Goal: Transaction & Acquisition: Purchase product/service

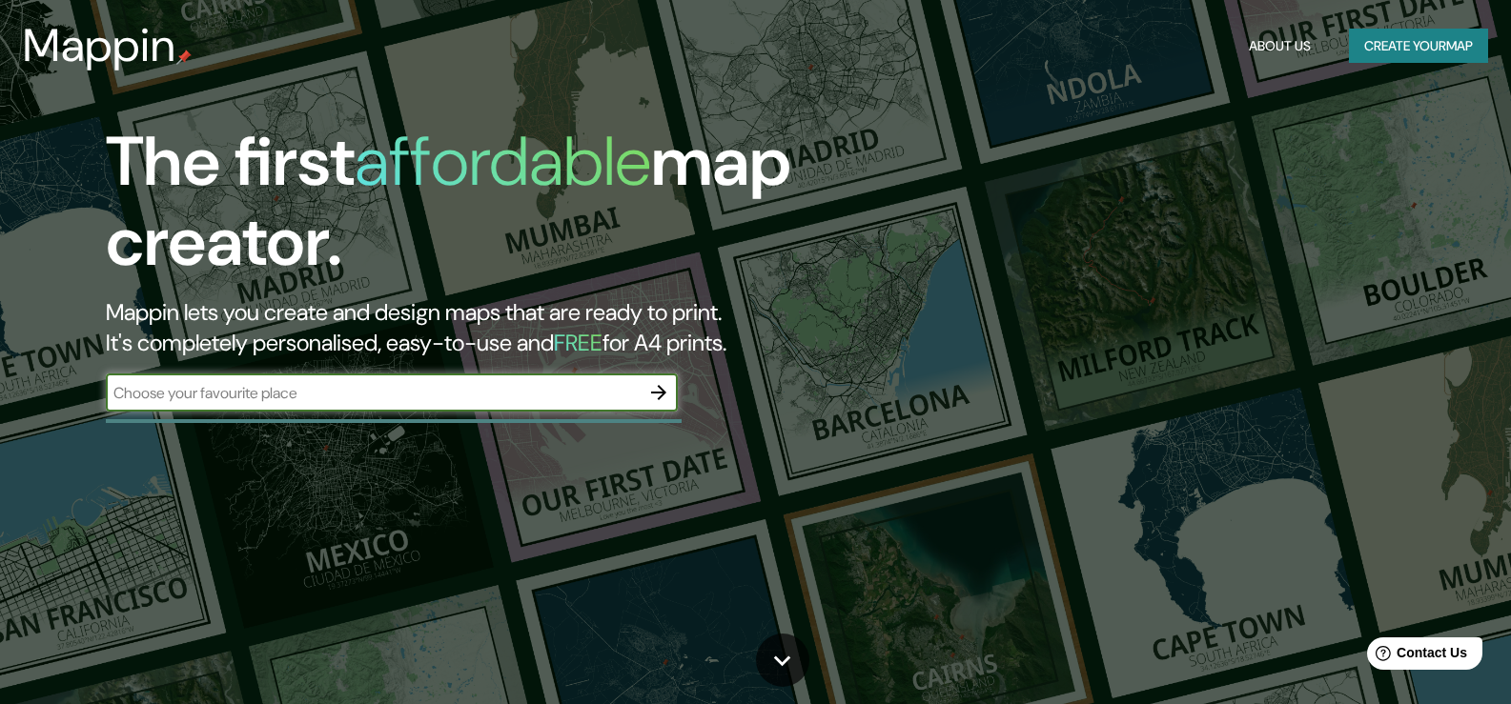
click at [334, 390] on input "text" at bounding box center [373, 393] width 534 height 22
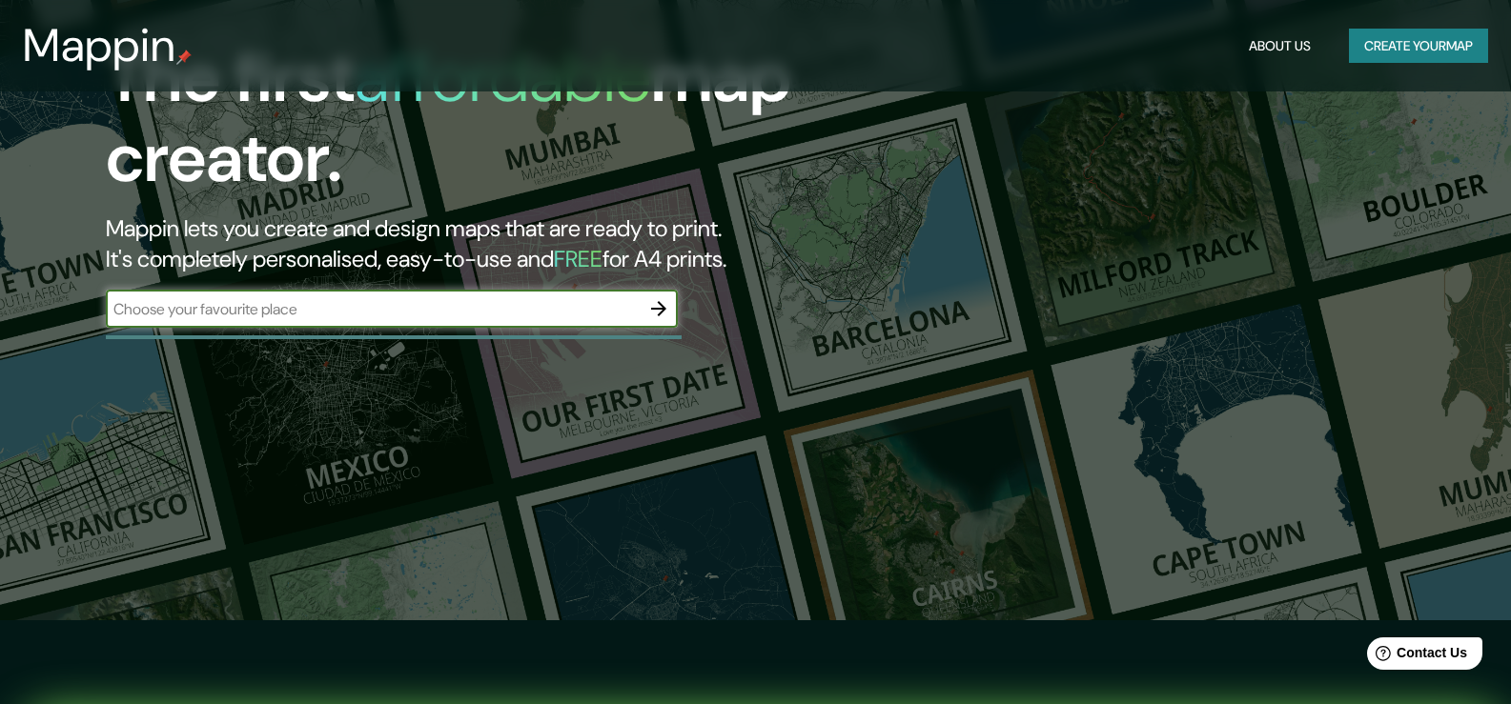
scroll to position [477, 0]
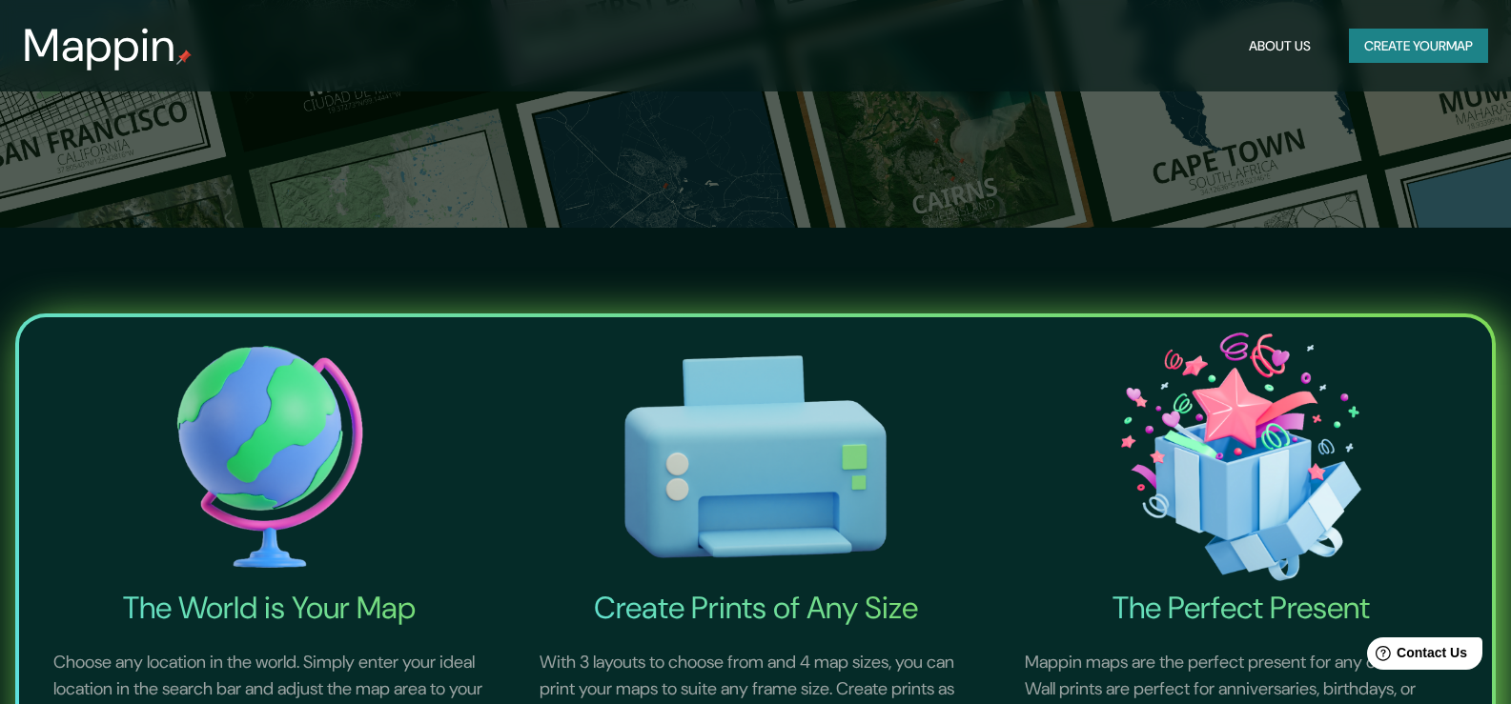
click at [1445, 43] on button "Create your map" at bounding box center [1418, 46] width 139 height 35
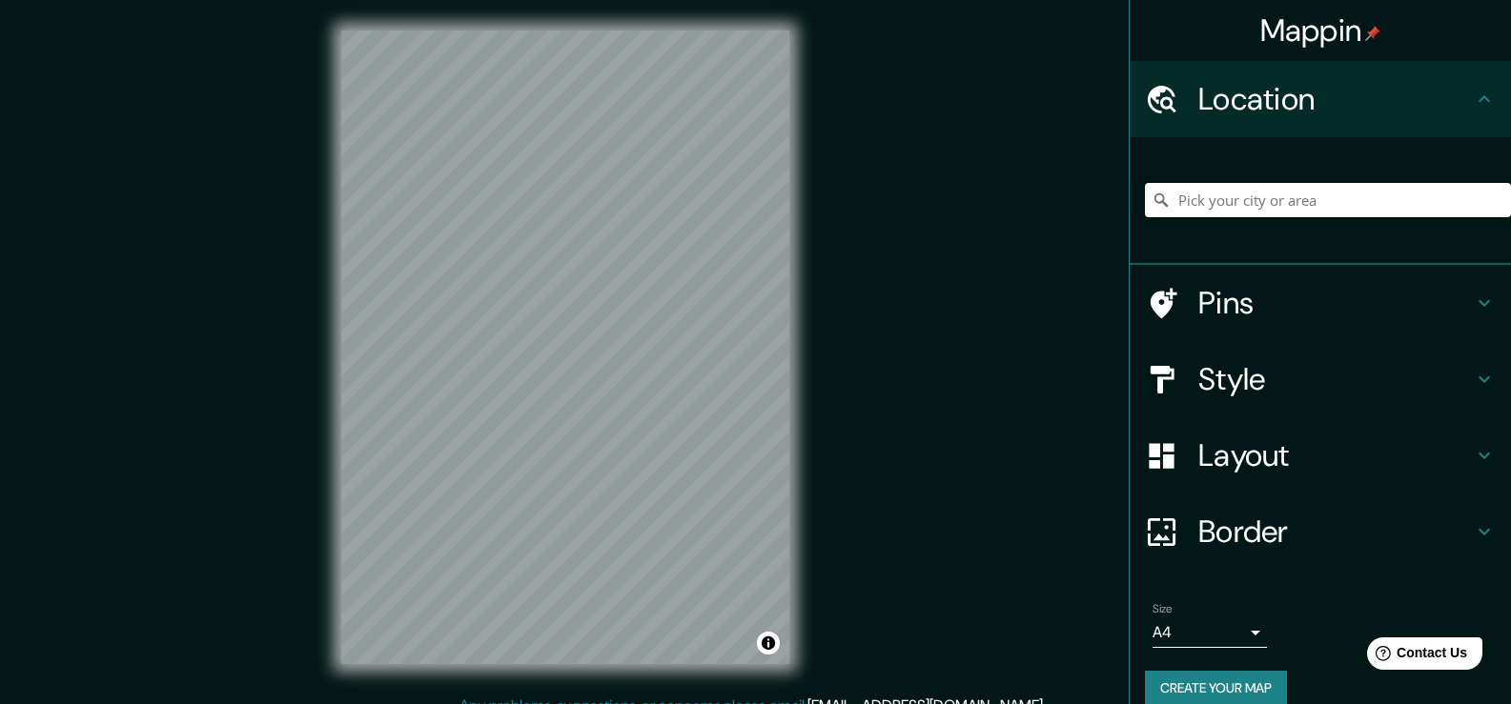
click at [1248, 201] on input "Pick your city or area" at bounding box center [1328, 200] width 366 height 34
type input "Rue Du Collège, Saint-Hubert, Quebec J3Y 5R9, Canada"
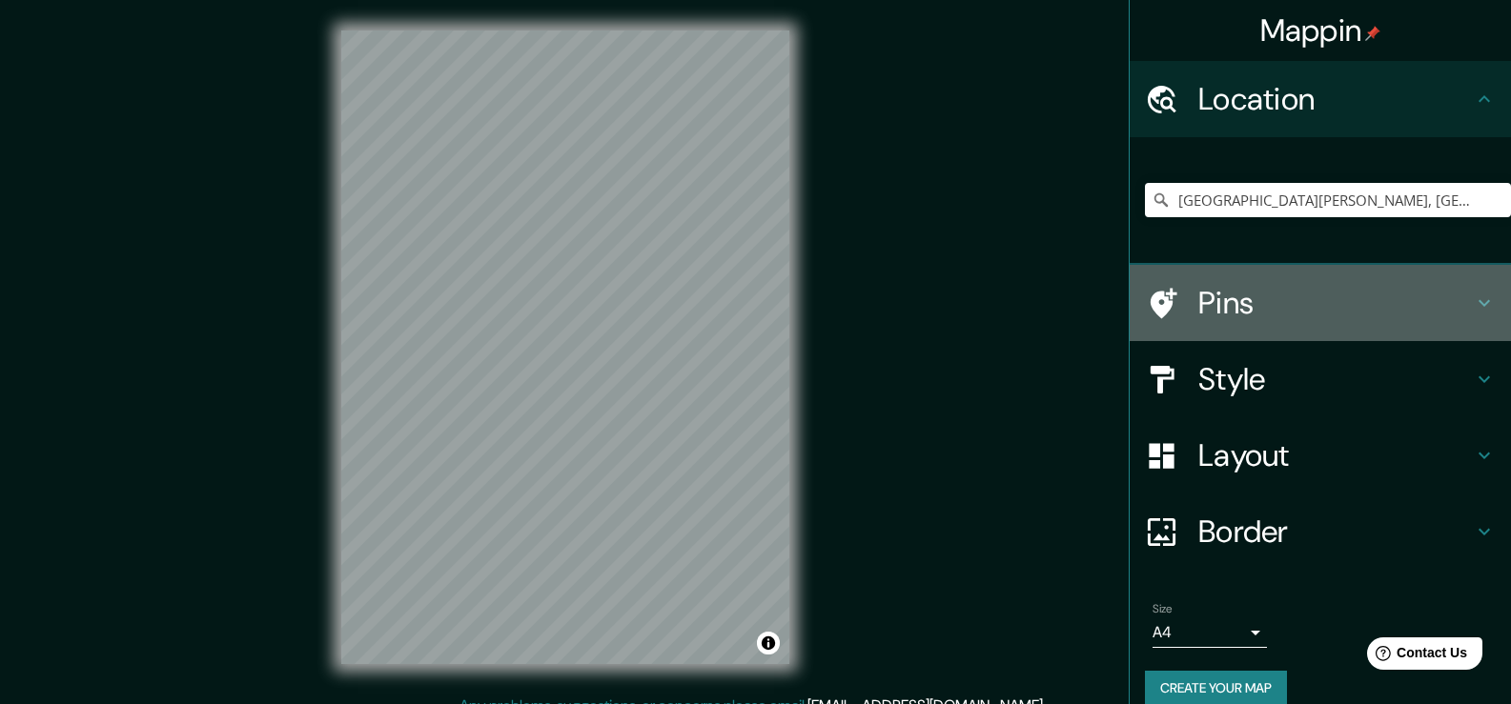
click at [1236, 314] on h4 "Pins" at bounding box center [1335, 303] width 275 height 38
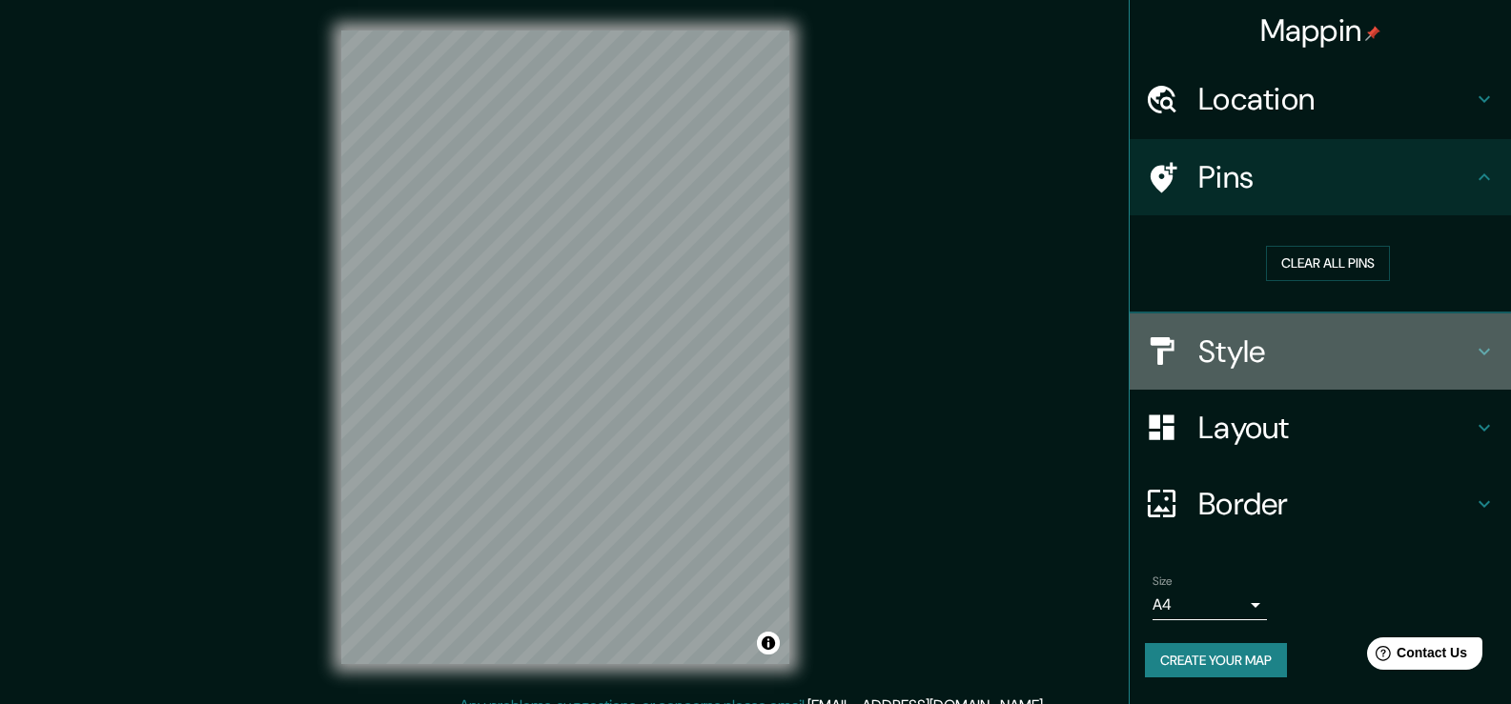
click at [1229, 359] on h4 "Style" at bounding box center [1335, 352] width 275 height 38
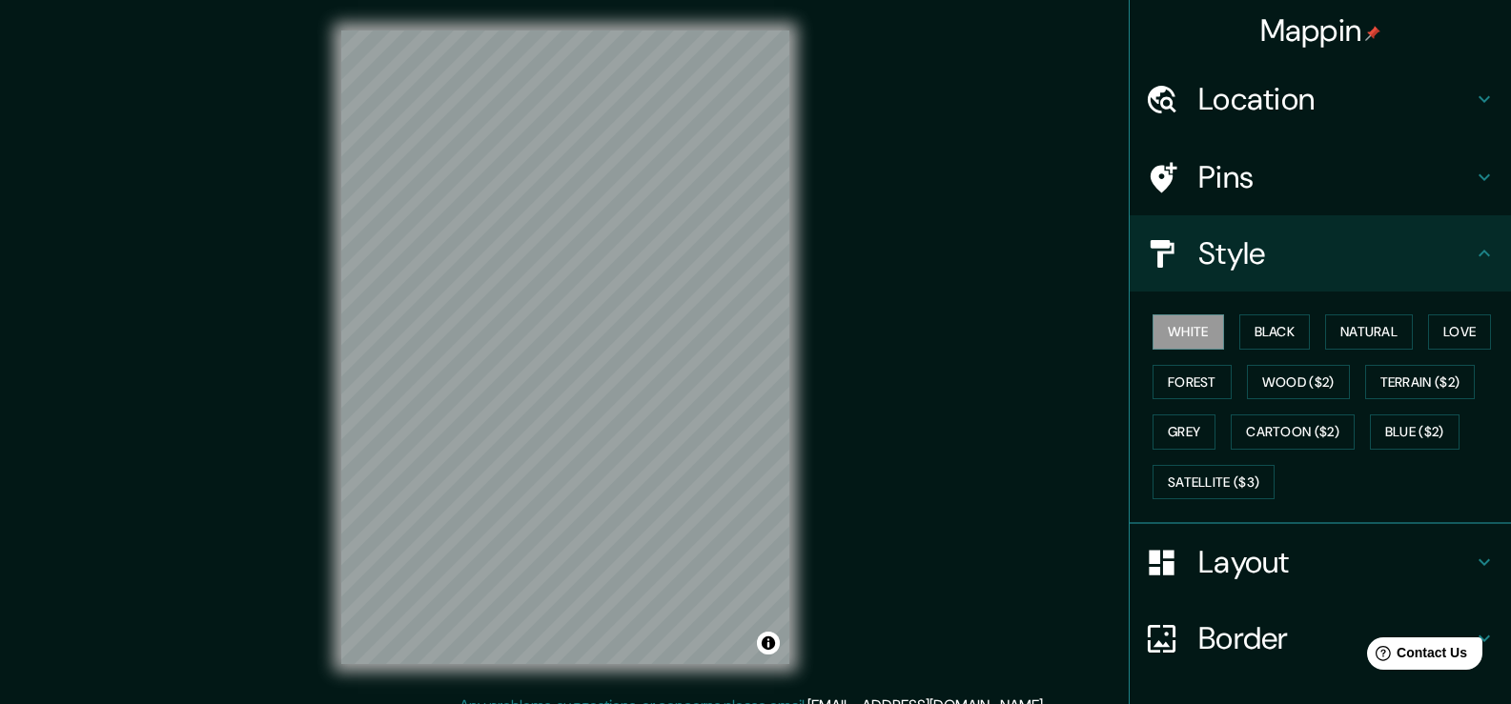
drag, startPoint x: 1177, startPoint y: 431, endPoint x: 1044, endPoint y: 523, distance: 162.4
click at [1044, 523] on div "Mappin Location Rue Du Collège, Saint-Hubert, Quebec J3Y 5R9, Canada Rue Du Col…" at bounding box center [755, 362] width 1511 height 725
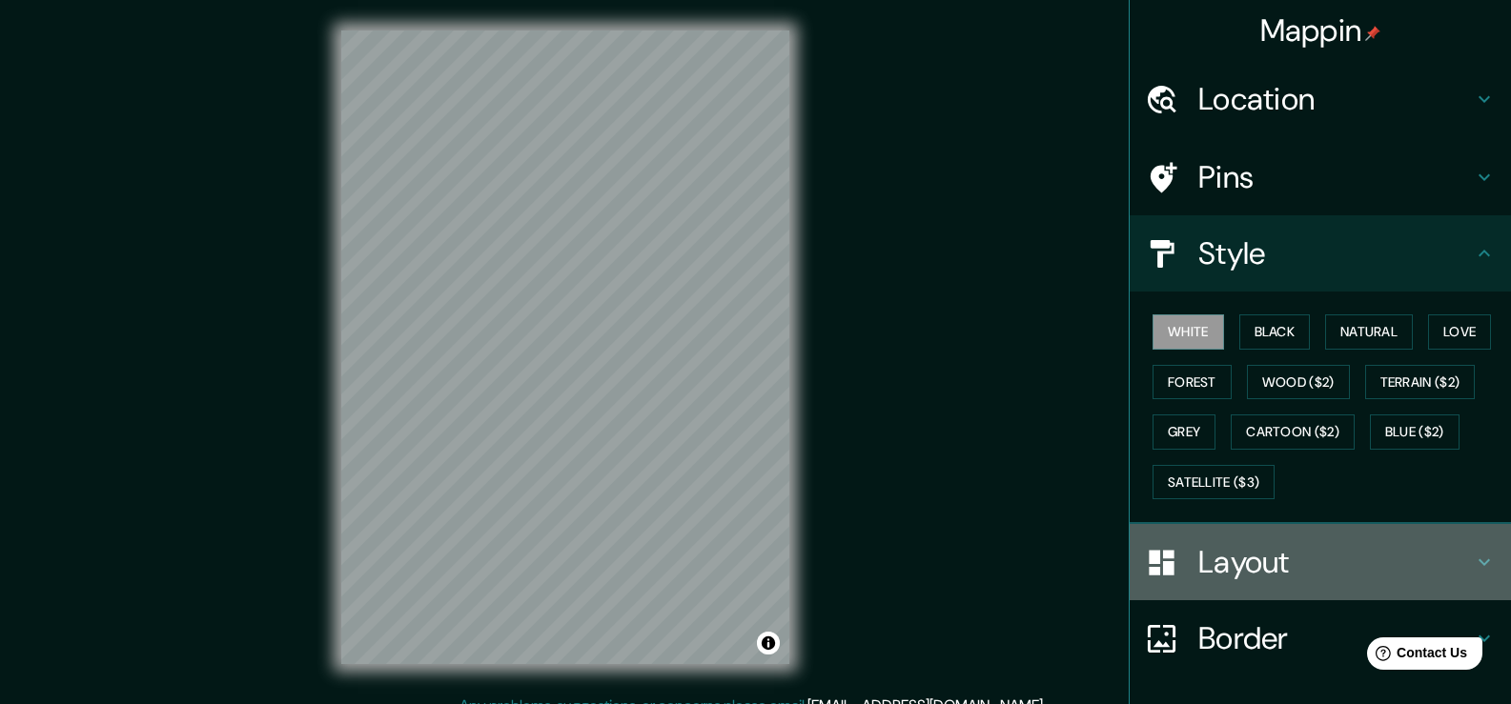
click at [1293, 563] on h4 "Layout" at bounding box center [1335, 562] width 275 height 38
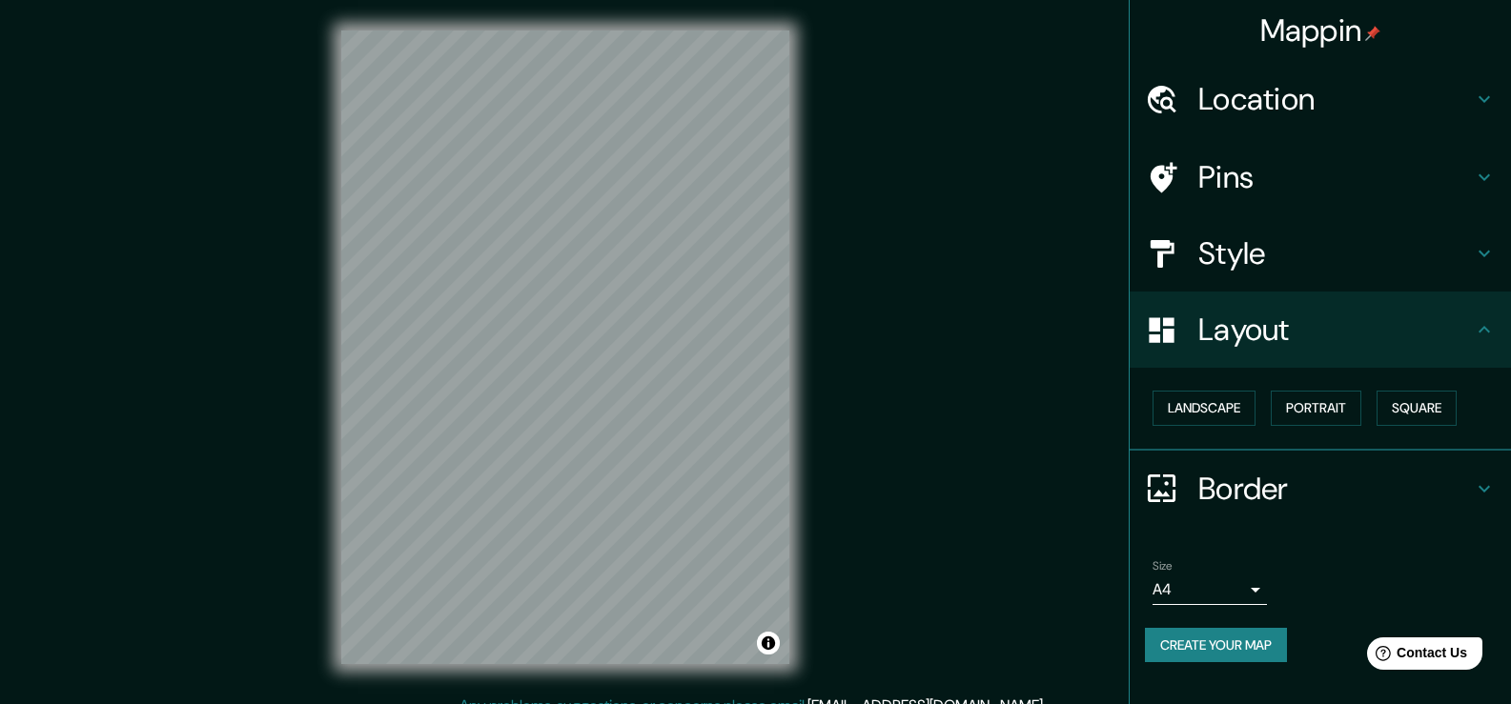
scroll to position [21, 0]
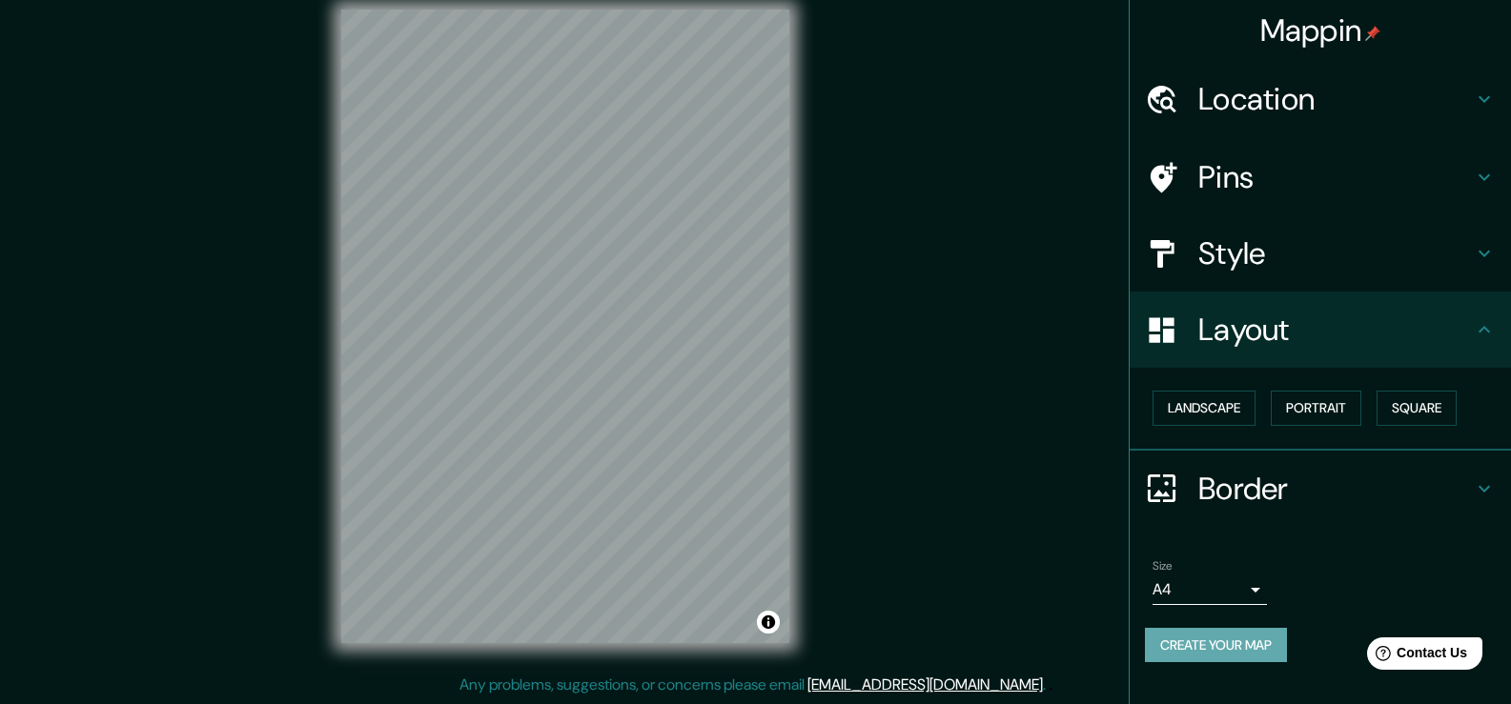
click at [1176, 639] on button "Create your map" at bounding box center [1216, 645] width 142 height 35
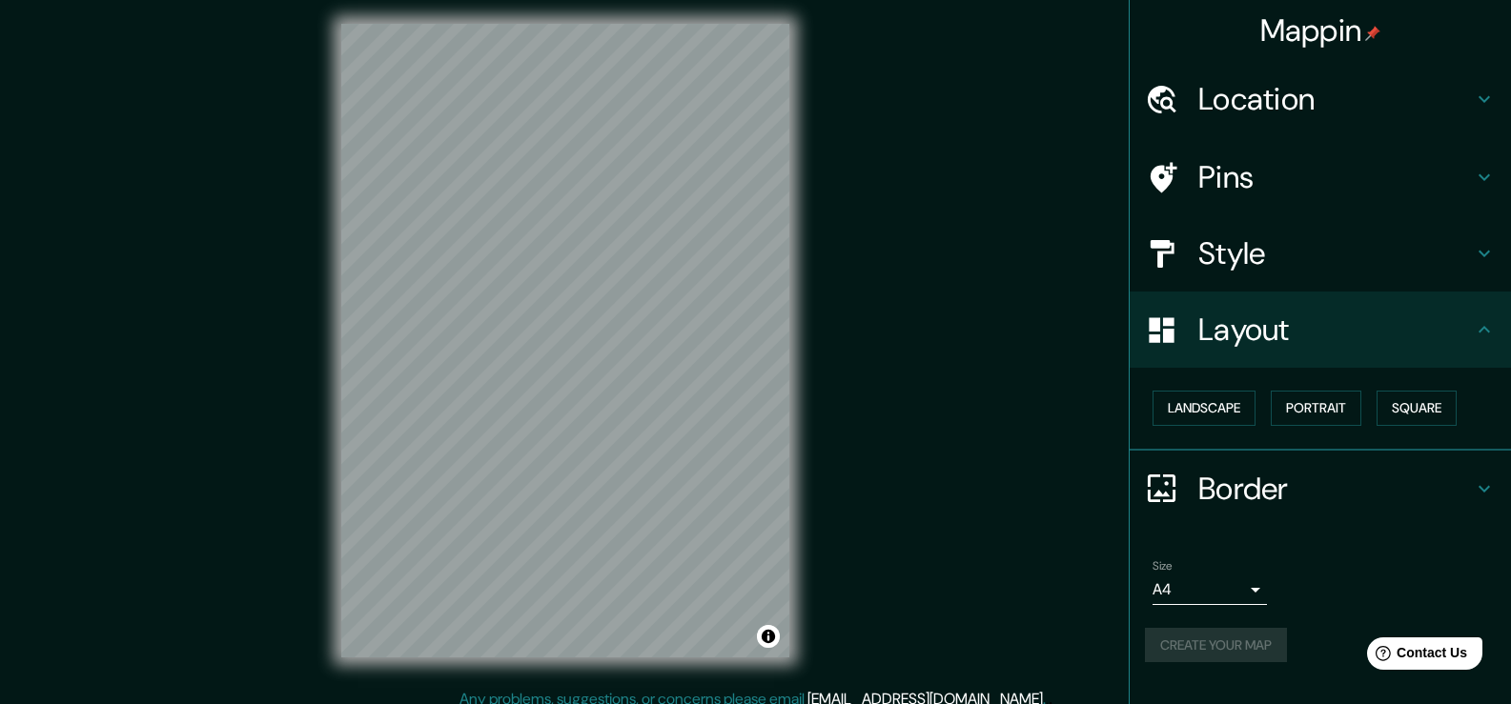
scroll to position [0, 0]
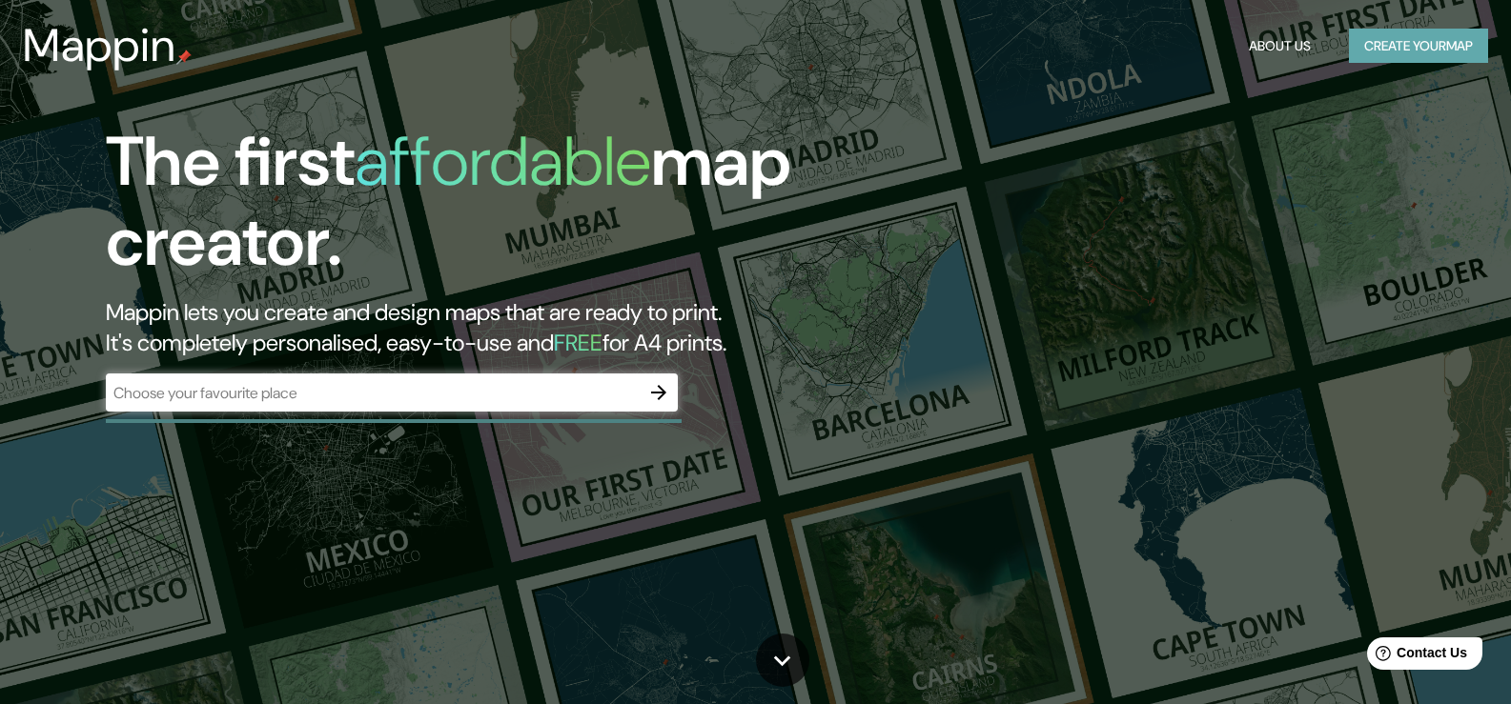
click at [1438, 48] on button "Create your map" at bounding box center [1418, 46] width 139 height 35
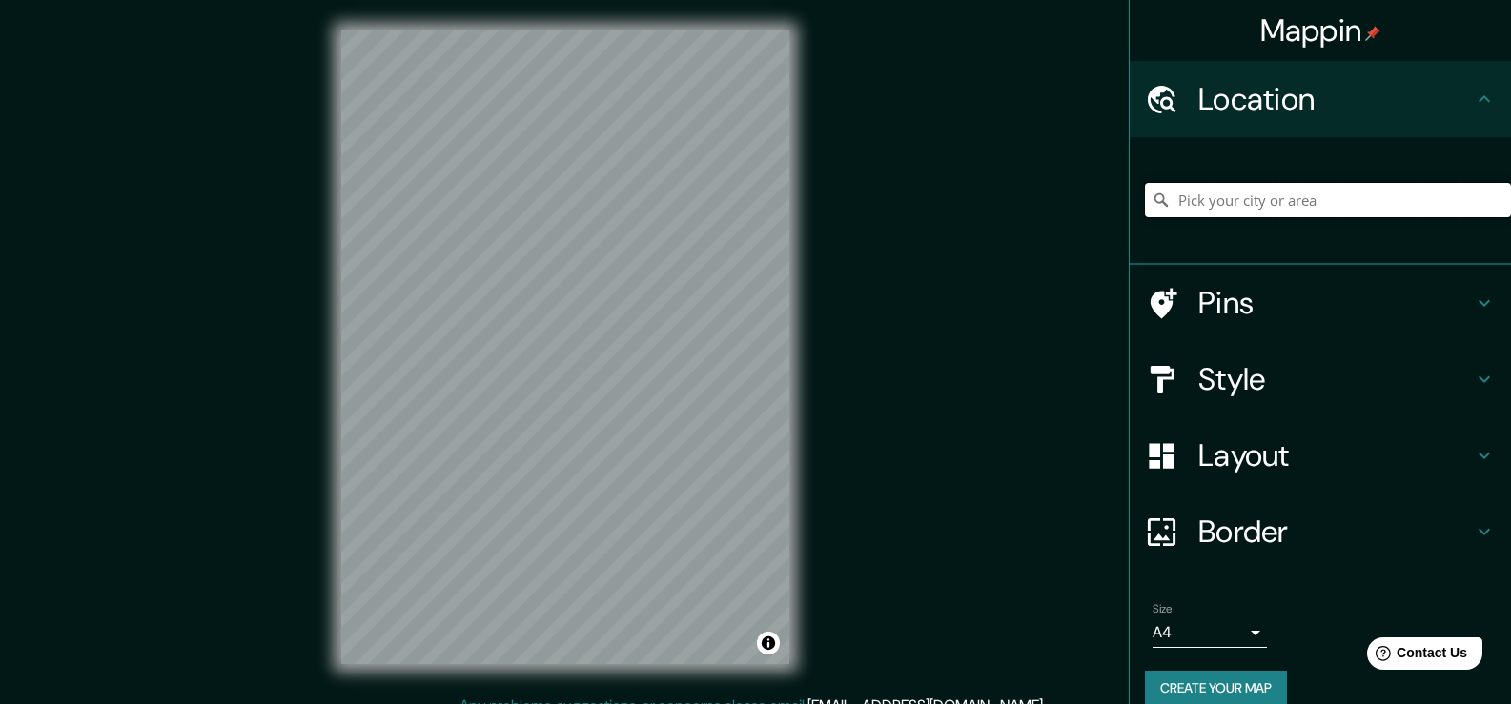
click at [1269, 204] on input "Pick your city or area" at bounding box center [1328, 200] width 366 height 34
type input "[PERSON_NAME][GEOGRAPHIC_DATA][US_STATE], [GEOGRAPHIC_DATA]"
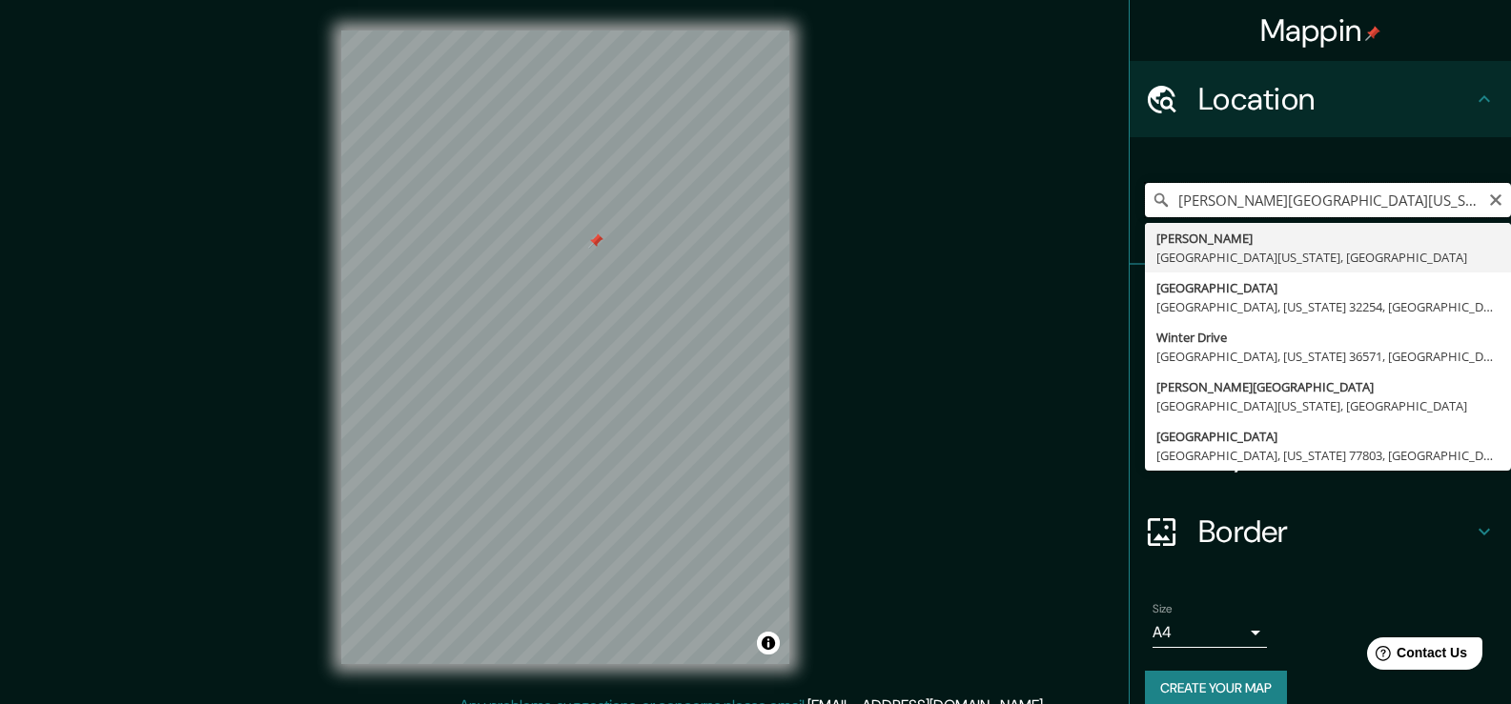
click at [1238, 196] on input "[PERSON_NAME][GEOGRAPHIC_DATA][US_STATE], [GEOGRAPHIC_DATA]" at bounding box center [1328, 200] width 366 height 34
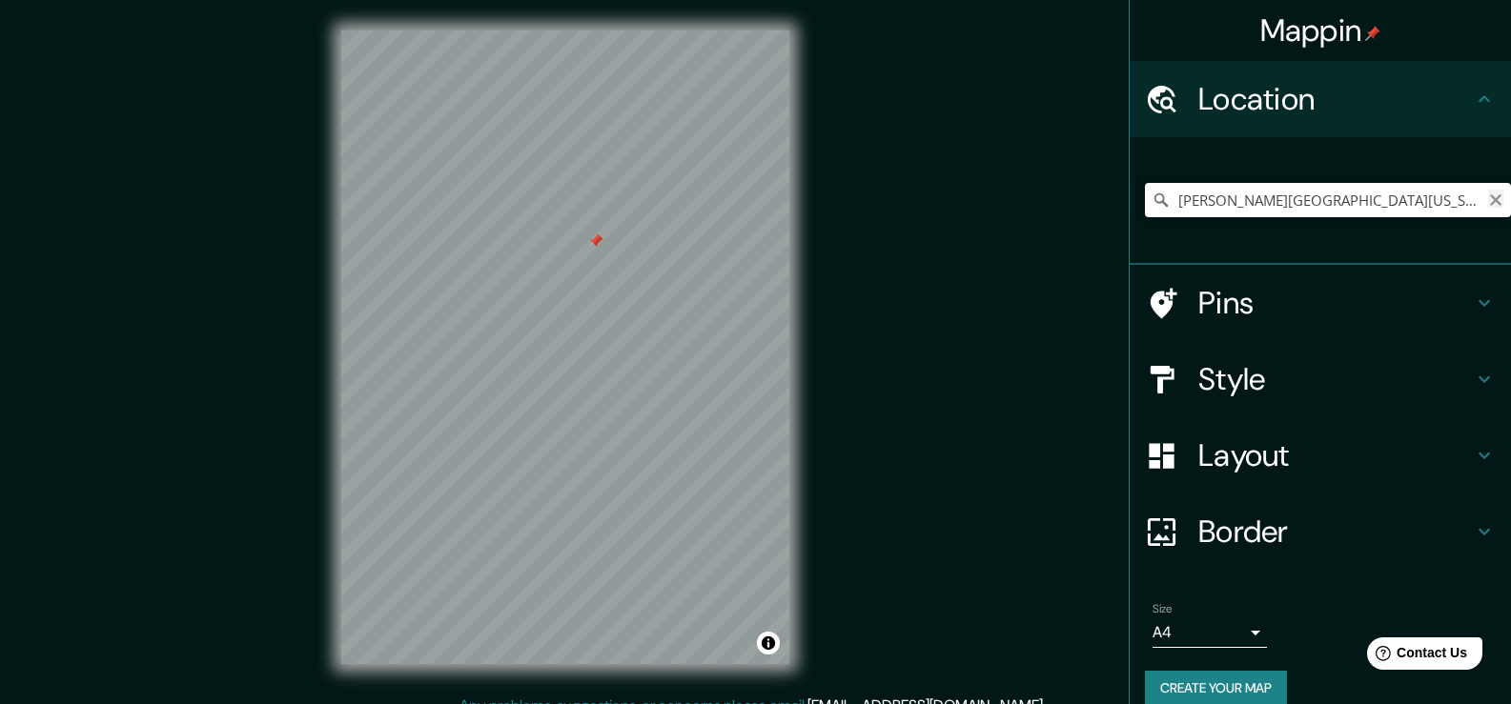
click at [1488, 194] on icon "Clear" at bounding box center [1495, 200] width 15 height 15
type input "[GEOGRAPHIC_DATA][US_STATE], [GEOGRAPHIC_DATA]"
click at [459, 697] on div "Mappin Location [GEOGRAPHIC_DATA][US_STATE], [GEOGRAPHIC_DATA][US_STATE], [GEOG…" at bounding box center [755, 362] width 1511 height 725
